Goal: Download file/media

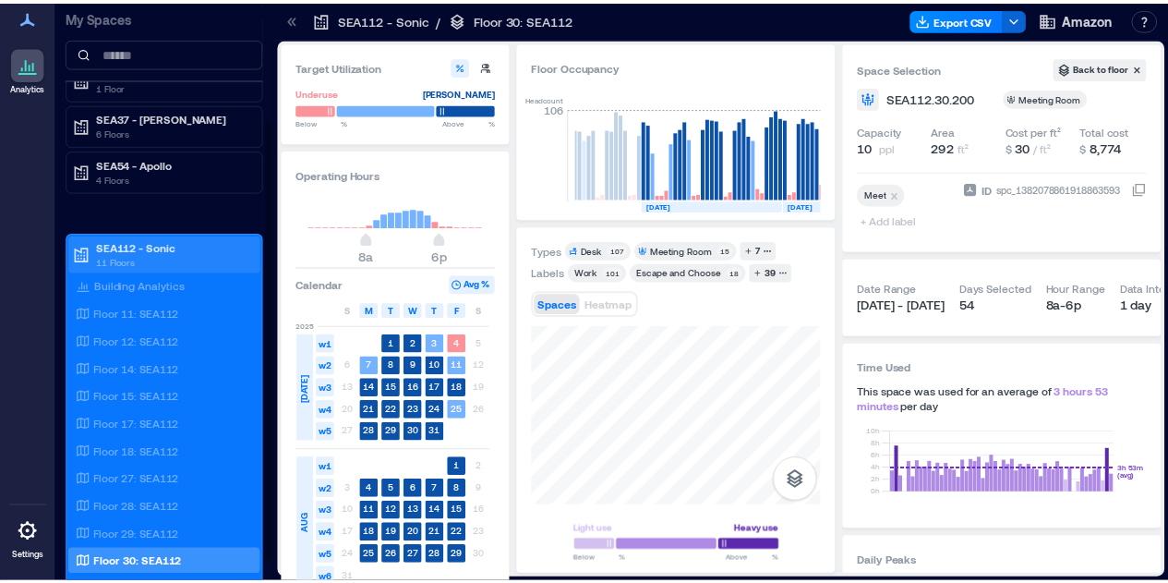
scroll to position [180, 0]
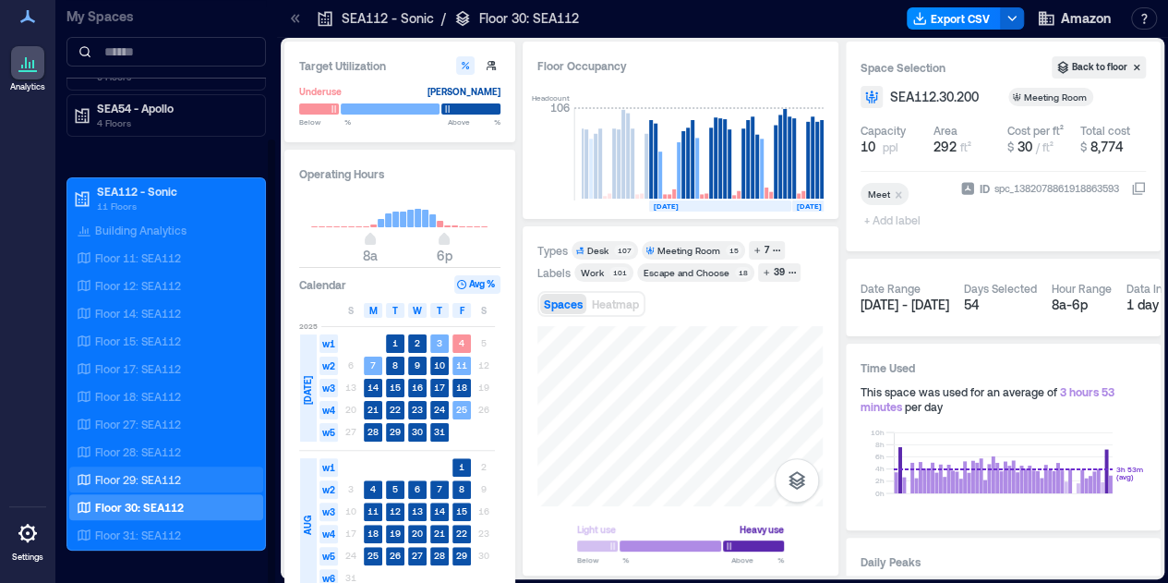
click at [153, 466] on div "Floor 29: SEA112" at bounding box center [166, 479] width 194 height 26
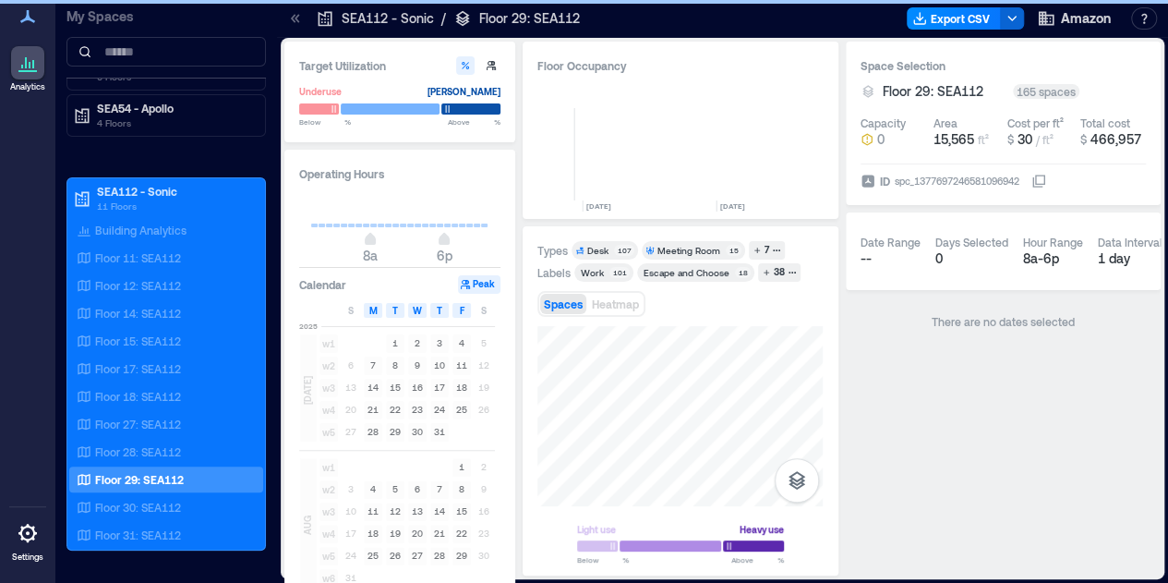
scroll to position [0, 940]
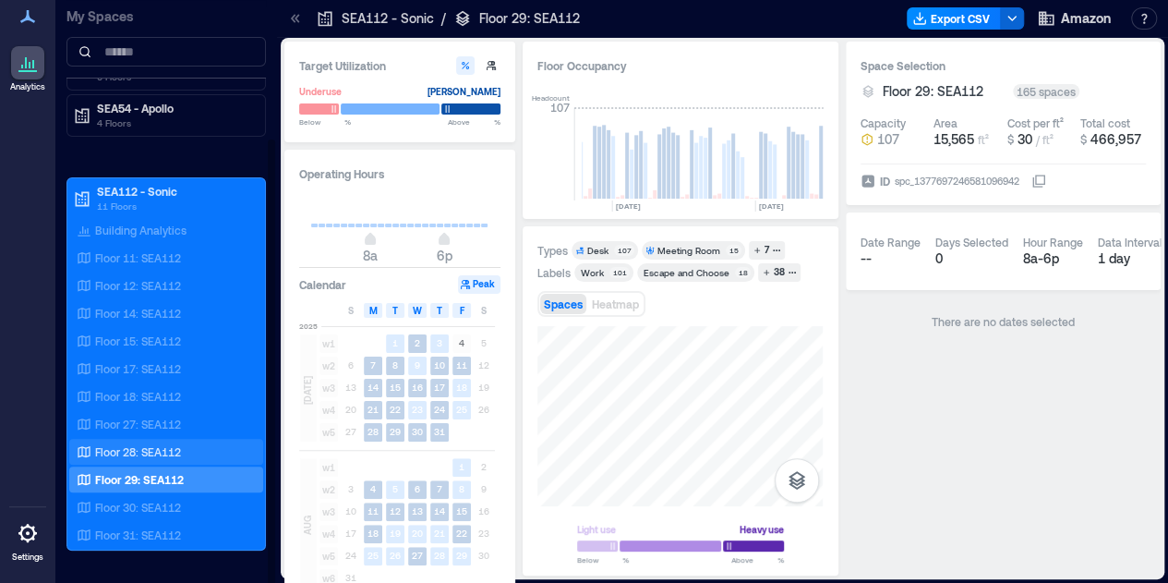
click at [161, 442] on div "Floor 28: SEA112" at bounding box center [162, 451] width 179 height 18
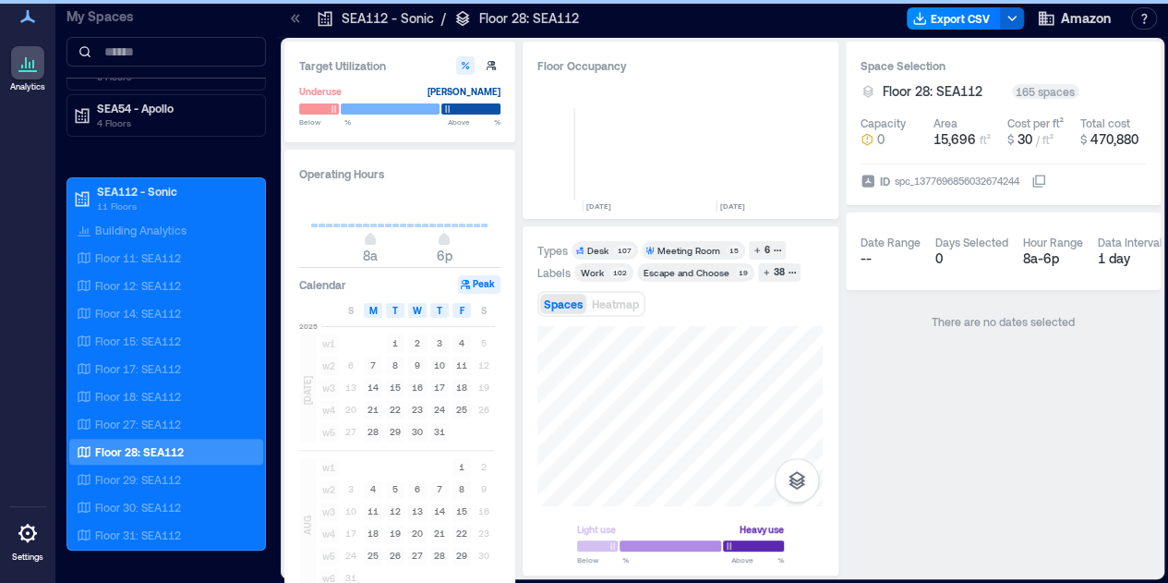
scroll to position [0, 940]
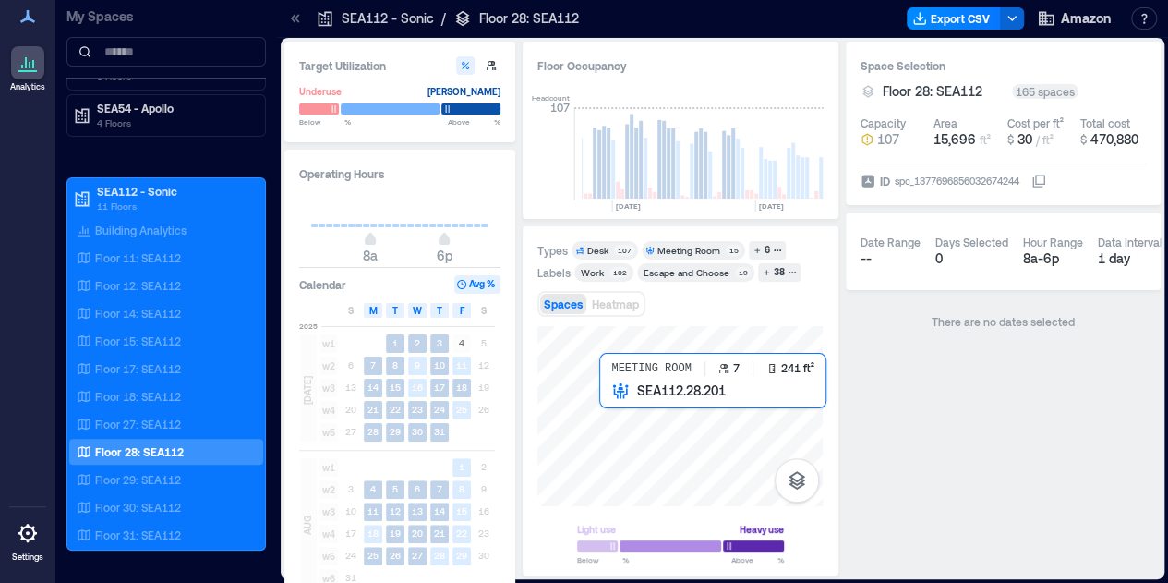
click at [665, 439] on div at bounding box center [680, 416] width 285 height 180
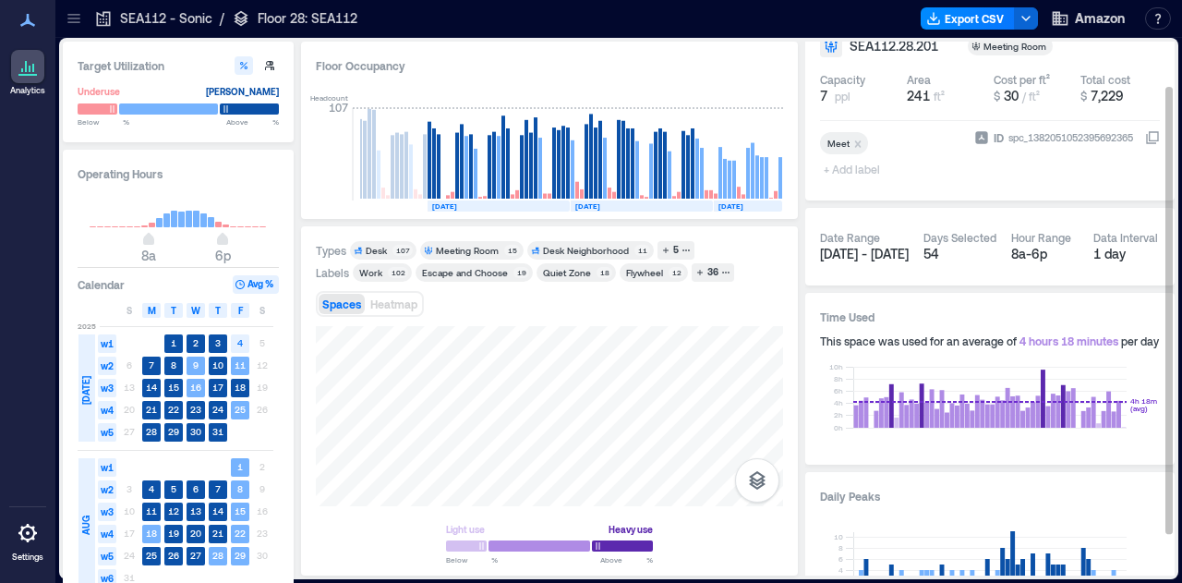
scroll to position [52, 0]
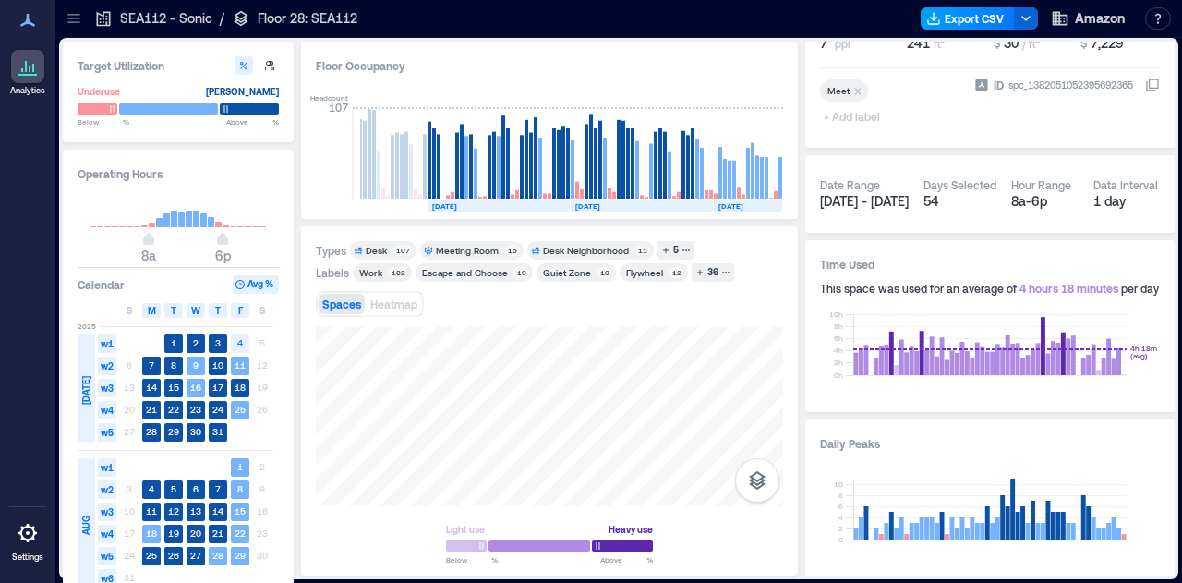
click at [983, 25] on button "Export CSV" at bounding box center [968, 18] width 94 height 22
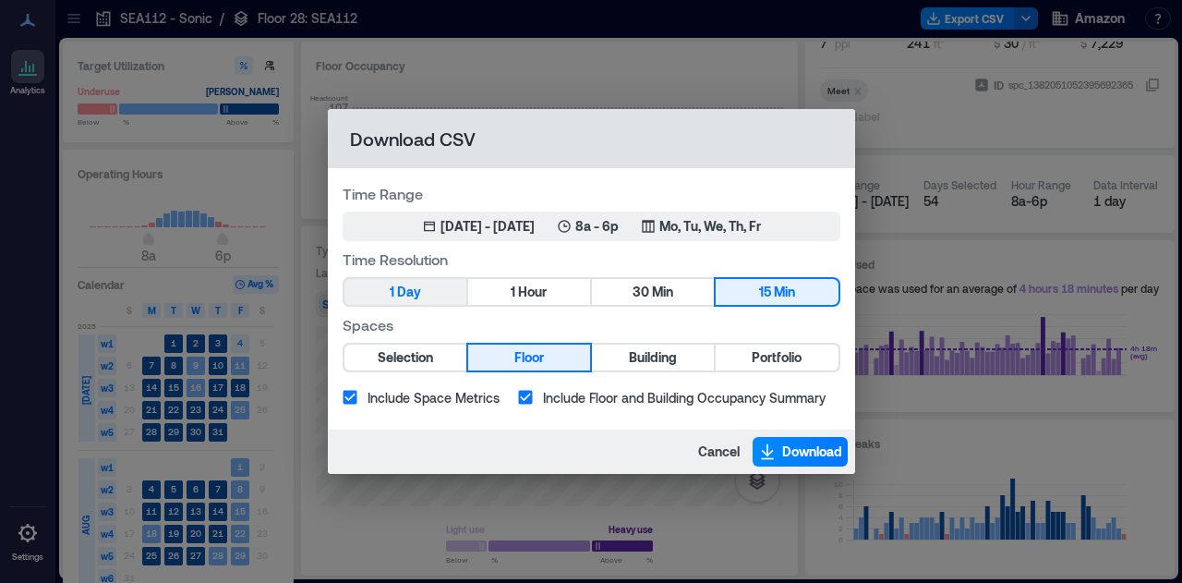
click at [453, 295] on button "1 Day" at bounding box center [406, 292] width 122 height 26
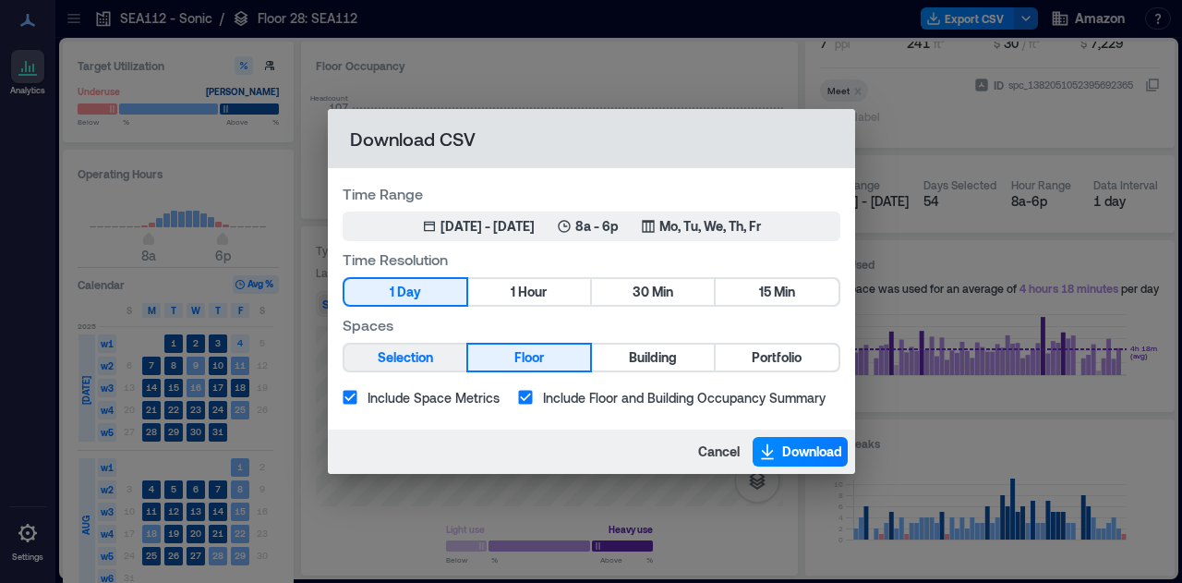
click at [429, 359] on span "Selection" at bounding box center [405, 357] width 55 height 23
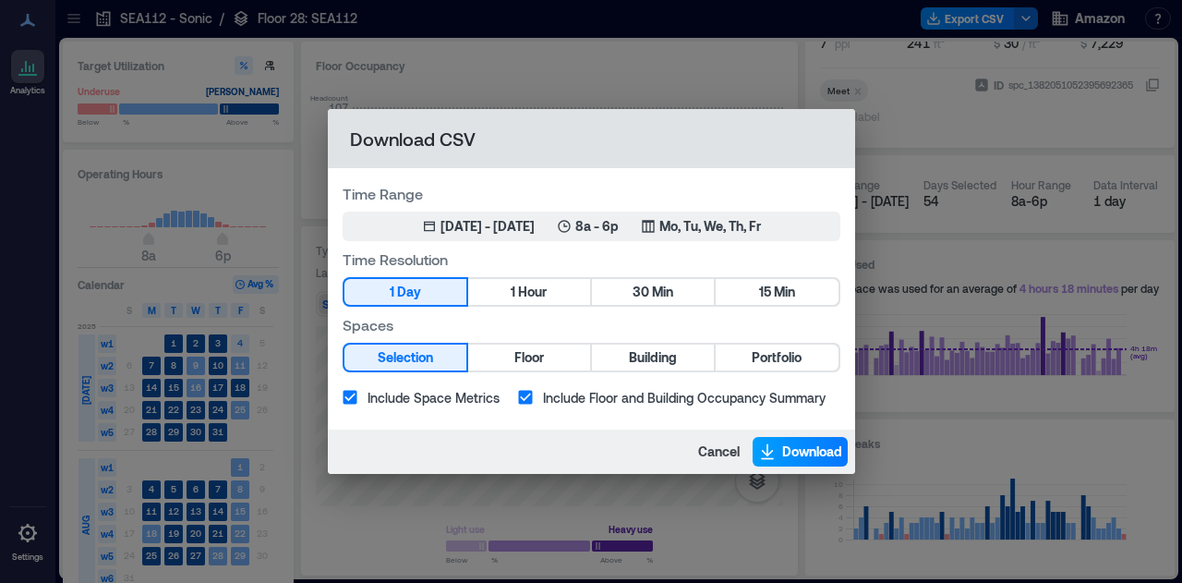
click at [786, 449] on span "Download" at bounding box center [812, 451] width 60 height 18
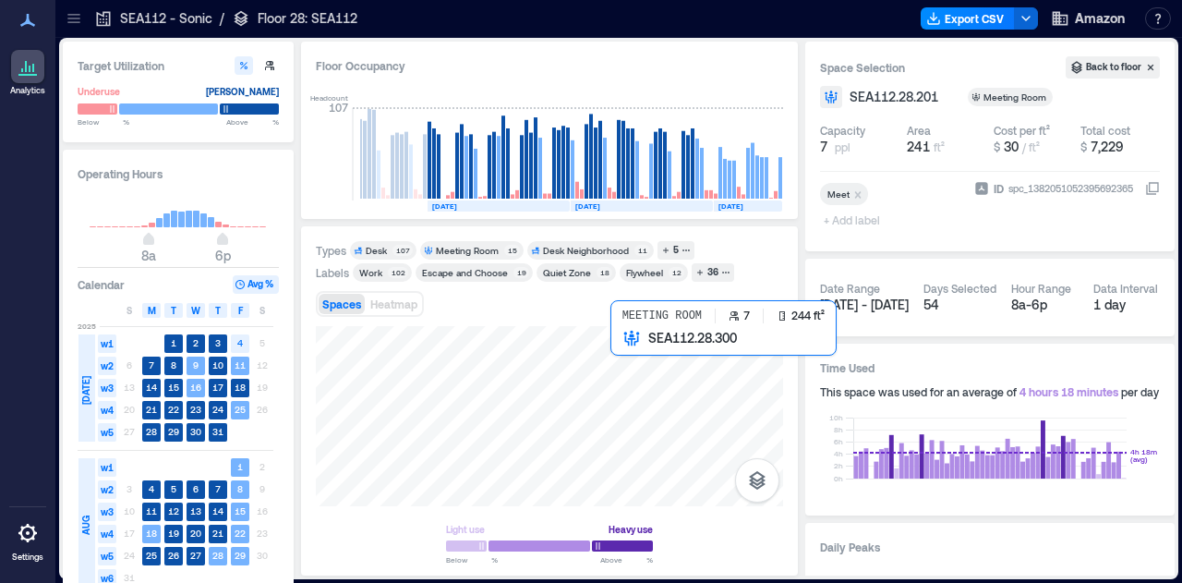
click at [643, 382] on div at bounding box center [549, 416] width 467 height 180
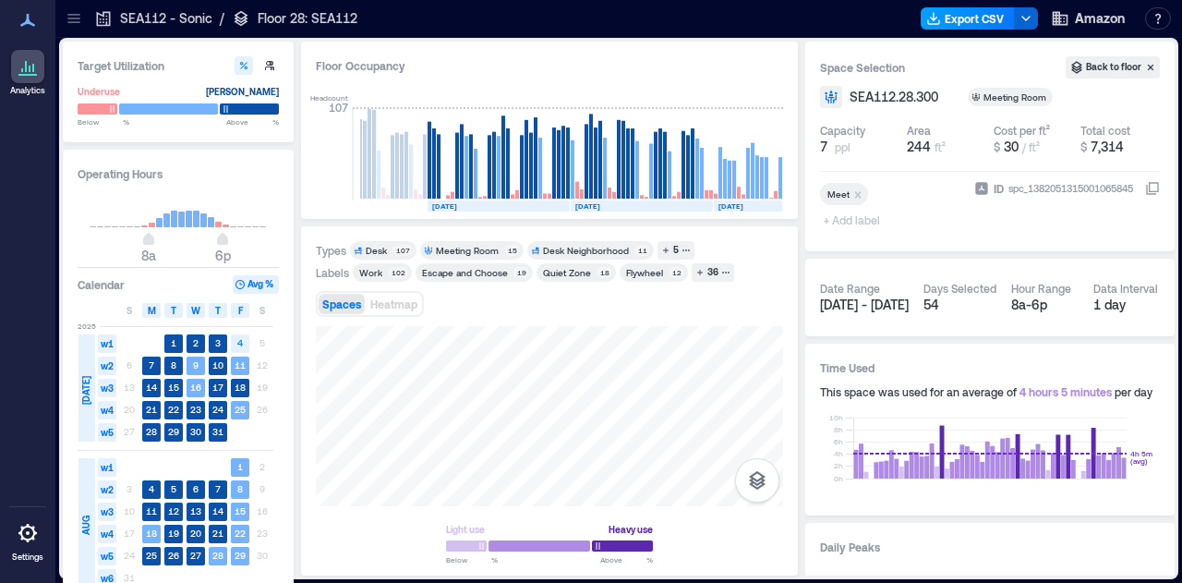
click at [981, 21] on button "Export CSV" at bounding box center [968, 18] width 94 height 22
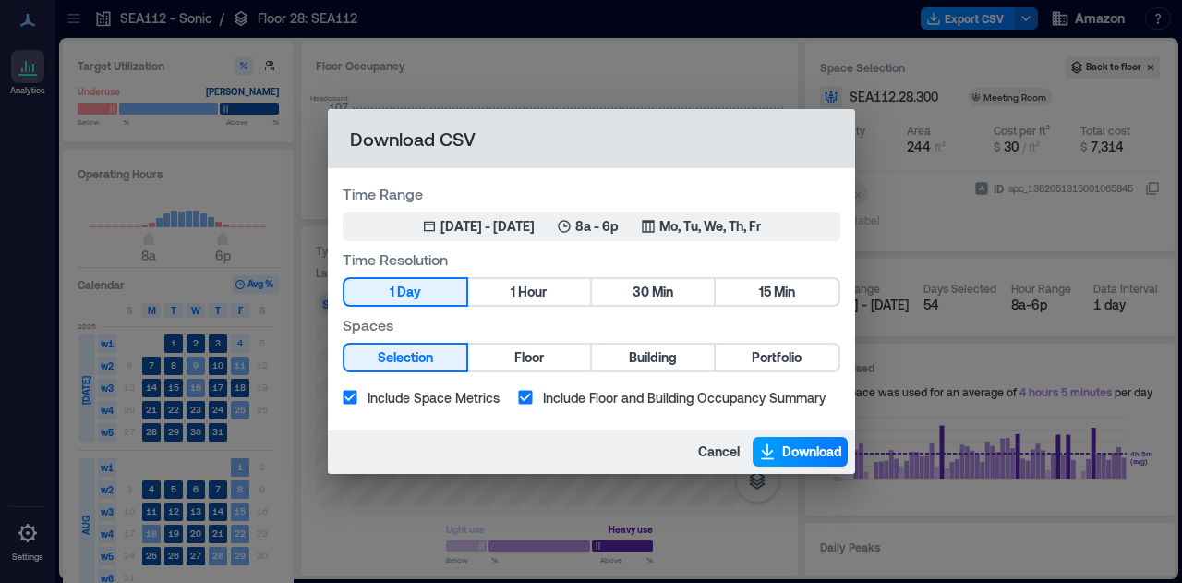
click at [794, 443] on span "Download" at bounding box center [812, 451] width 60 height 18
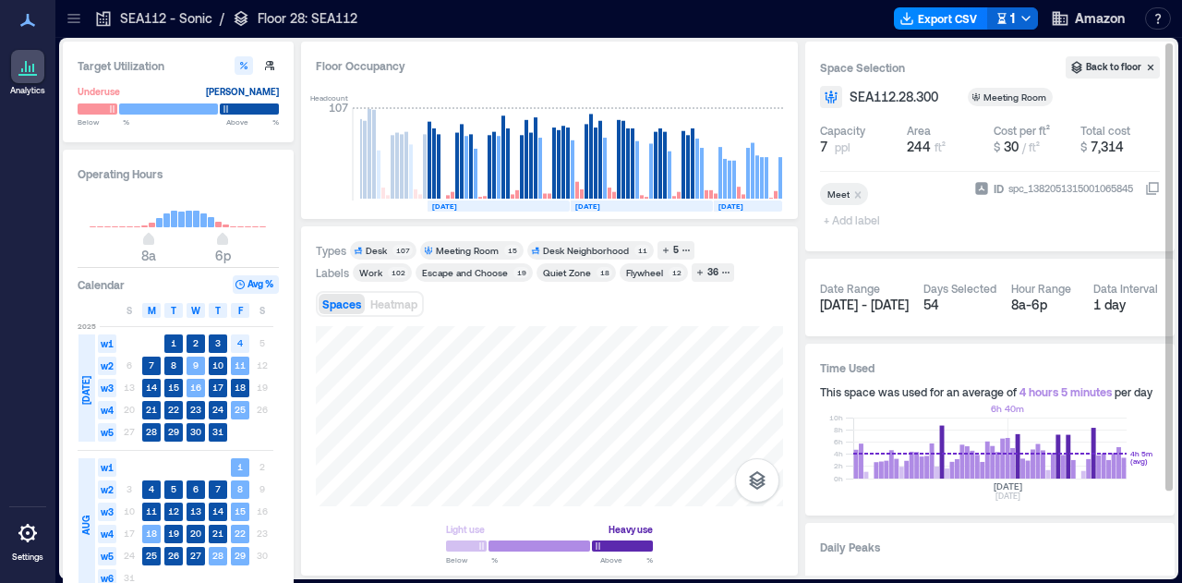
scroll to position [103, 0]
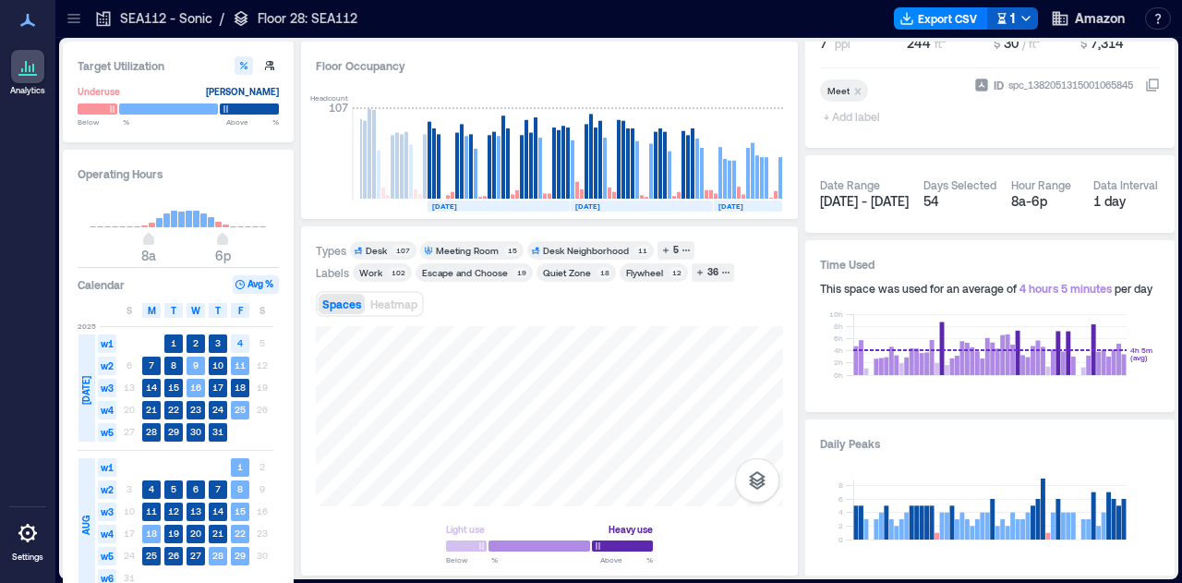
click at [1030, 23] on icon "button" at bounding box center [1026, 18] width 15 height 15
drag, startPoint x: 1179, startPoint y: 325, endPoint x: 1180, endPoint y: 232, distance: 93.3
click at [1180, 232] on div "Target Utilization Underuse Critical mass Below ** % Above ** % Operating Hours…" at bounding box center [618, 310] width 1127 height 545
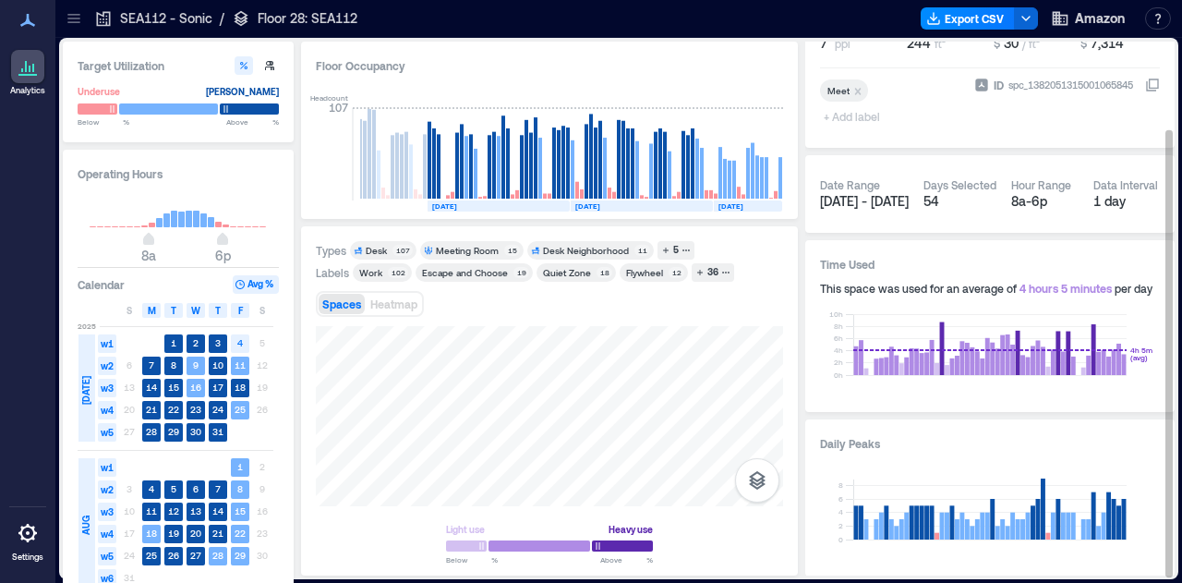
scroll to position [0, 0]
